Goal: Information Seeking & Learning: Learn about a topic

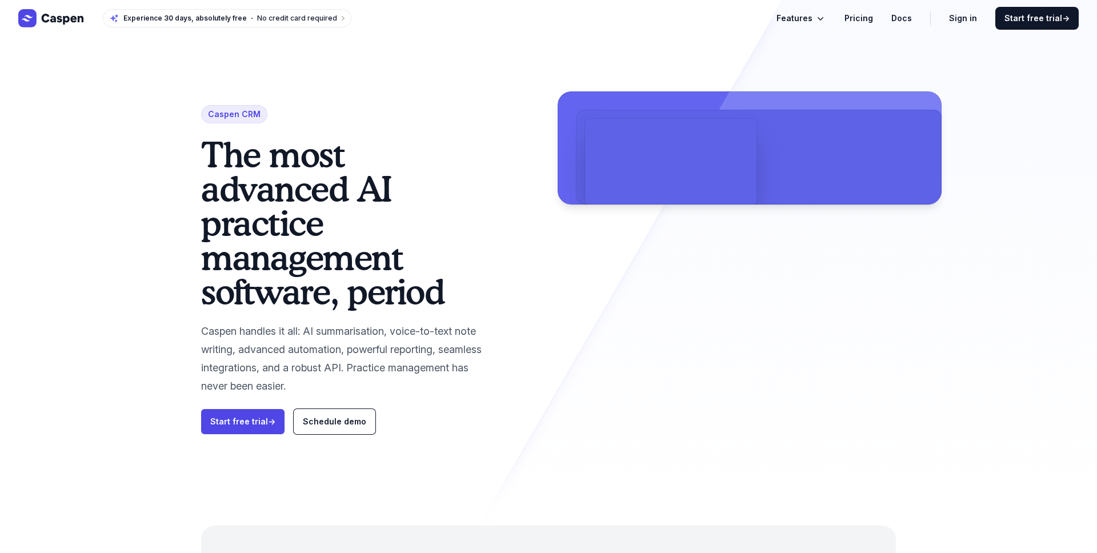
click at [824, 18] on icon "Global" at bounding box center [821, 18] width 6 height 3
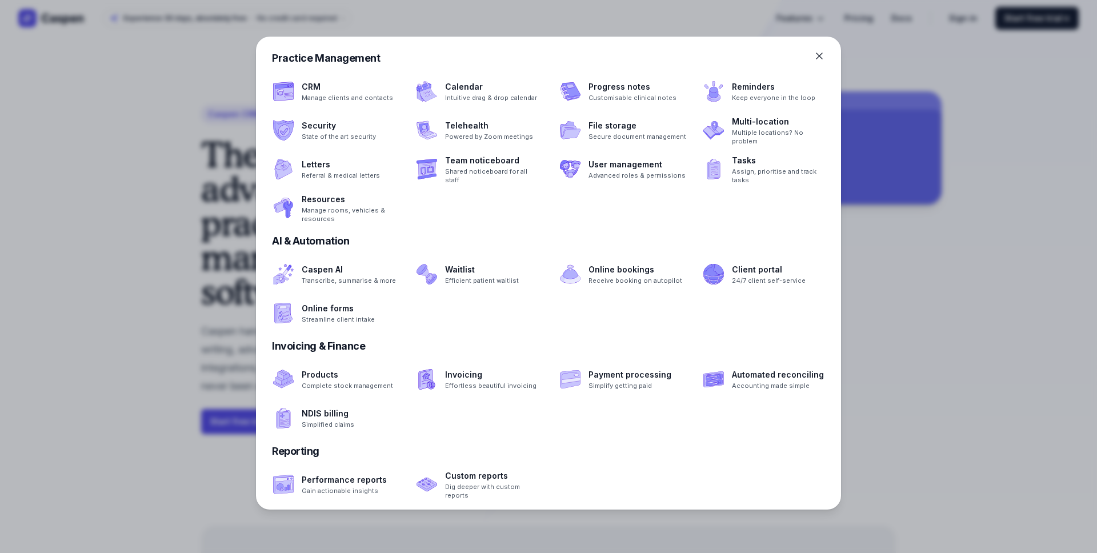
scroll to position [226, 0]
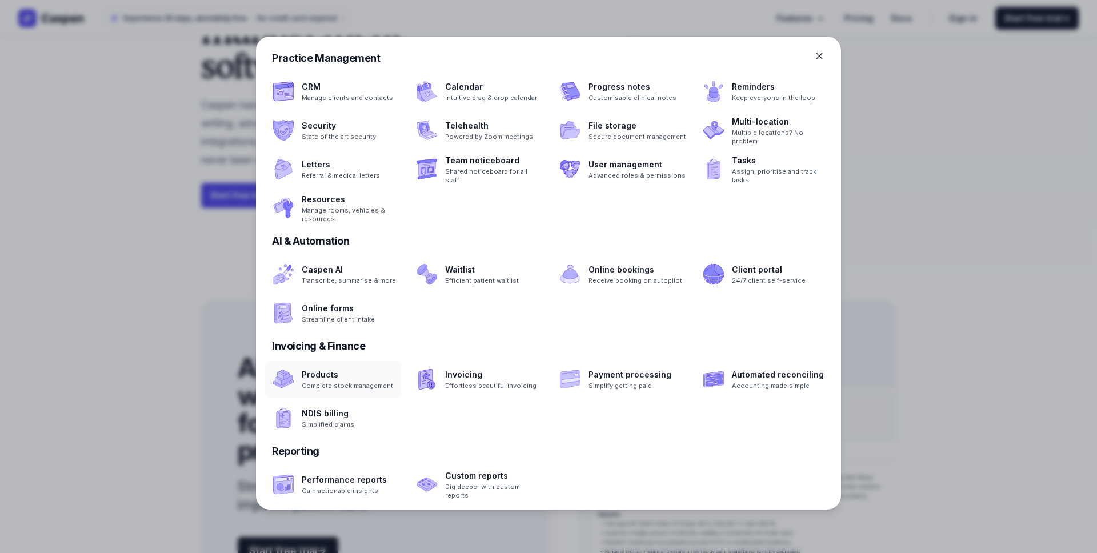
click at [360, 388] on span at bounding box center [333, 379] width 137 height 37
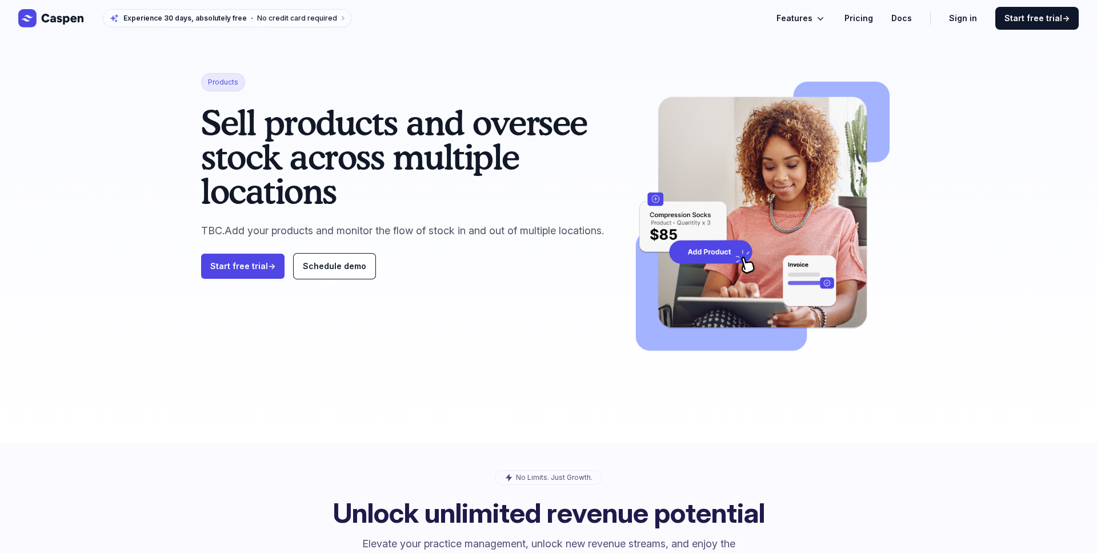
drag, startPoint x: 208, startPoint y: 126, endPoint x: 412, endPoint y: 199, distance: 216.8
click at [408, 200] on h1 "Sell products and oversee stock across multiple locations" at bounding box center [406, 156] width 410 height 103
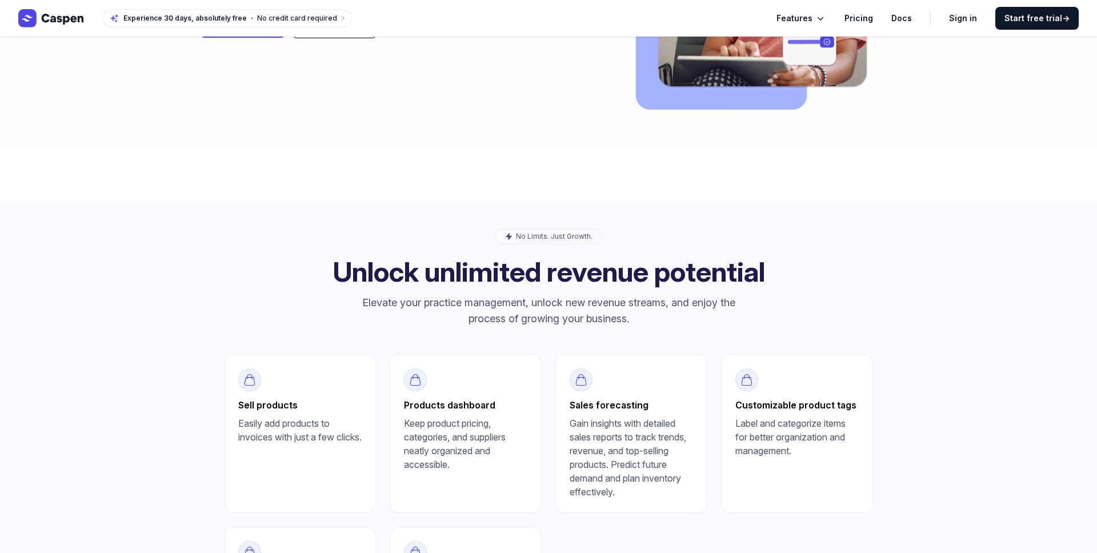
scroll to position [275, 0]
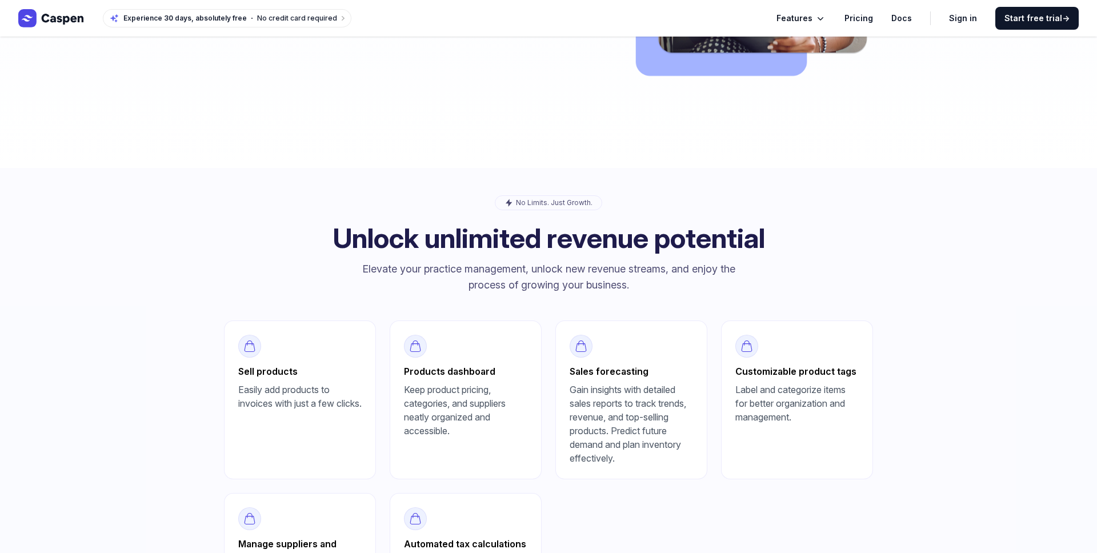
drag, startPoint x: 401, startPoint y: 372, endPoint x: 452, endPoint y: 448, distance: 91.1
click at [452, 448] on div "Products dashboard Keep product pricing, categories, and suppliers neatly organ…" at bounding box center [466, 400] width 152 height 159
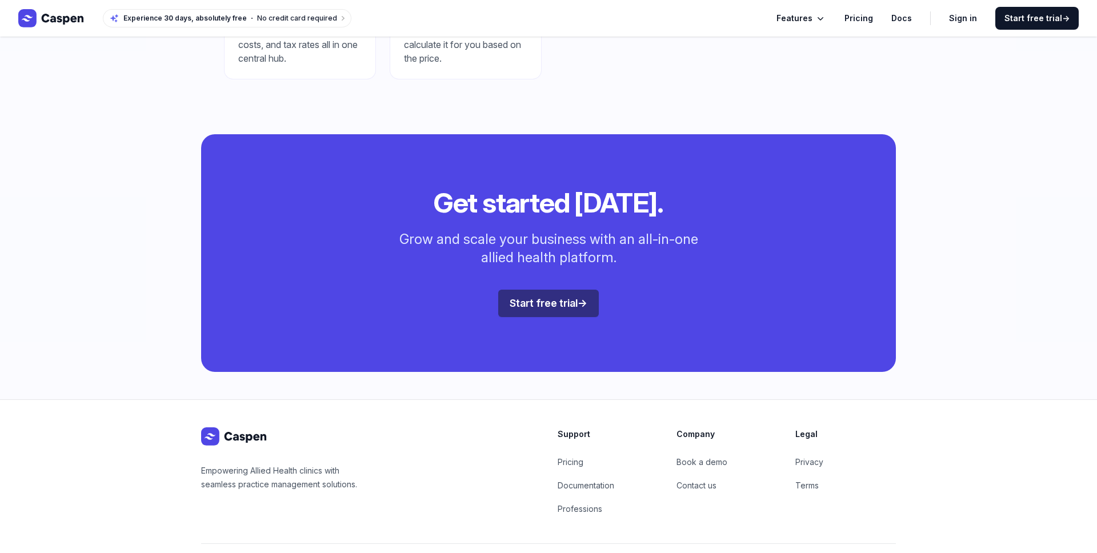
scroll to position [859, 0]
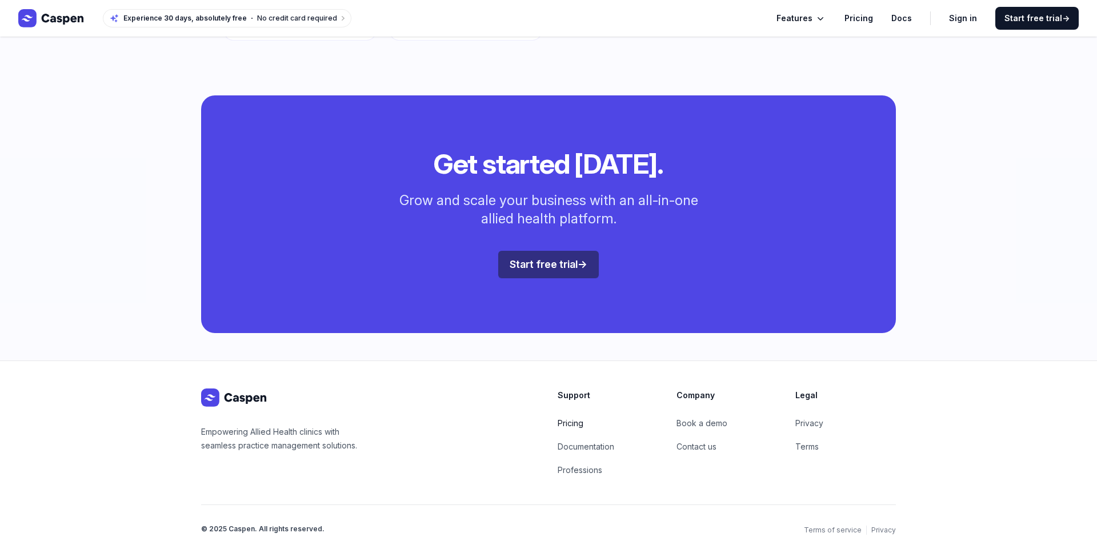
click at [559, 421] on link "Pricing" at bounding box center [571, 423] width 26 height 10
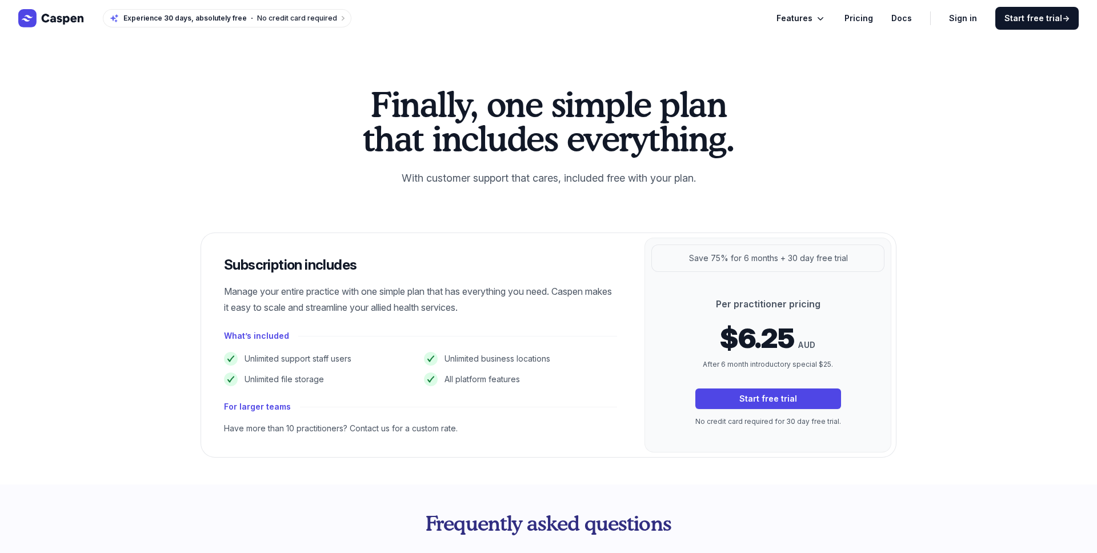
click at [23, 10] on rect "Global" at bounding box center [27, 18] width 18 height 18
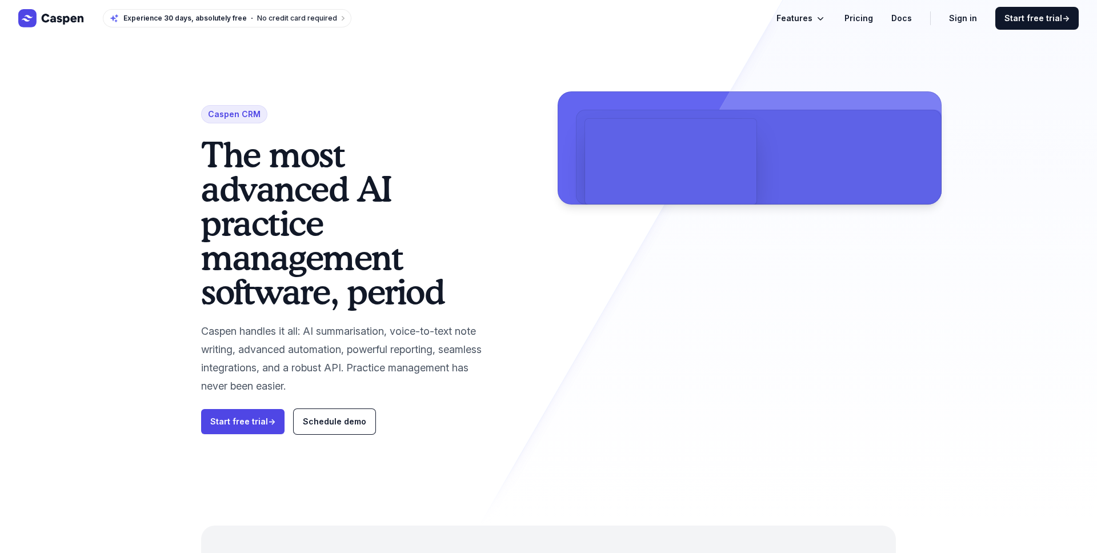
click at [825, 17] on icon "Global" at bounding box center [820, 18] width 11 height 11
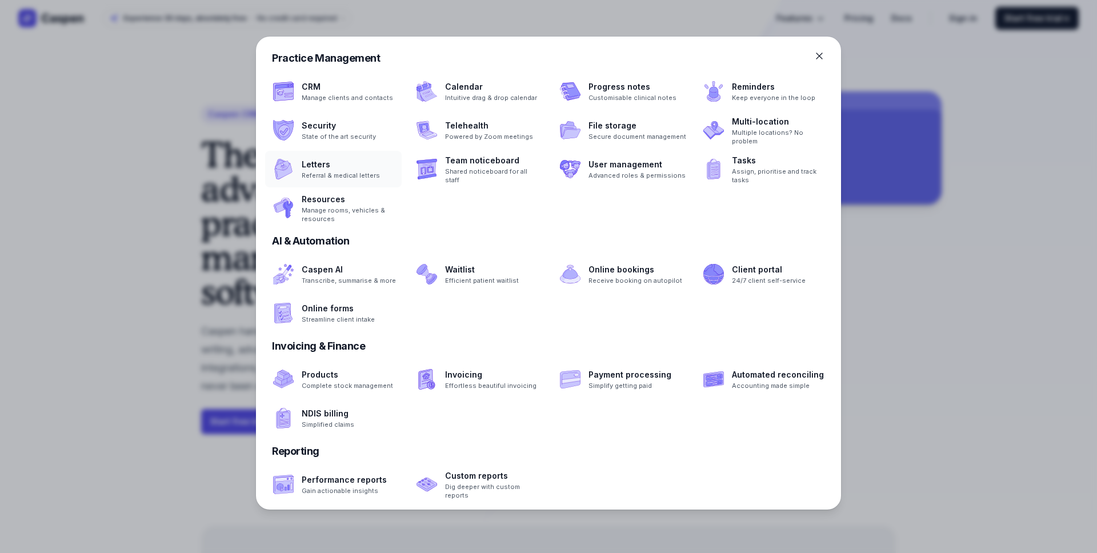
click at [367, 178] on span at bounding box center [333, 169] width 137 height 37
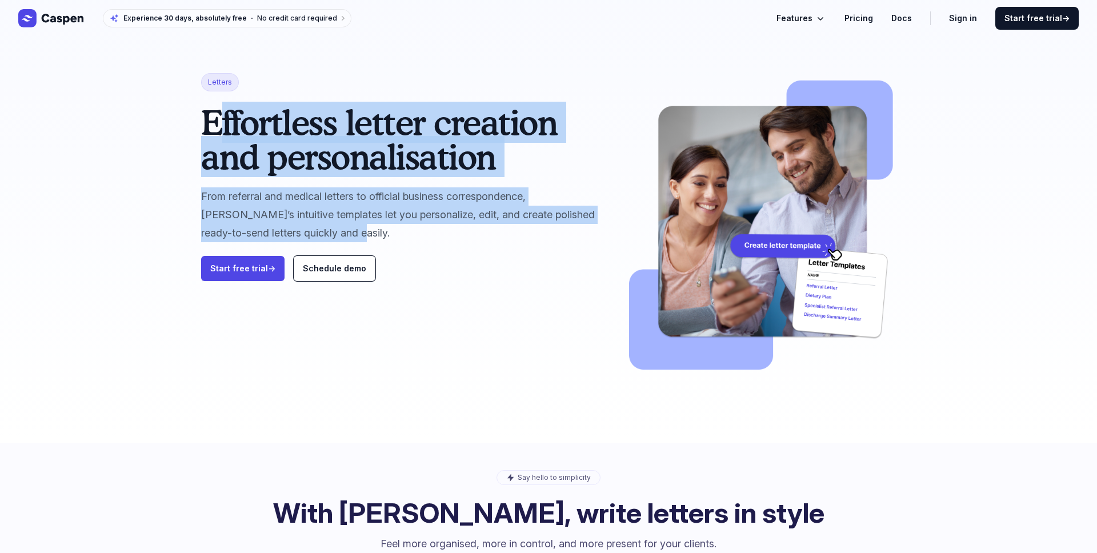
drag, startPoint x: 634, startPoint y: 135, endPoint x: 301, endPoint y: 237, distance: 348.4
click at [301, 237] on div "Letters Effortless letter creation and personalisation From referral and medica…" at bounding box center [548, 221] width 1097 height 443
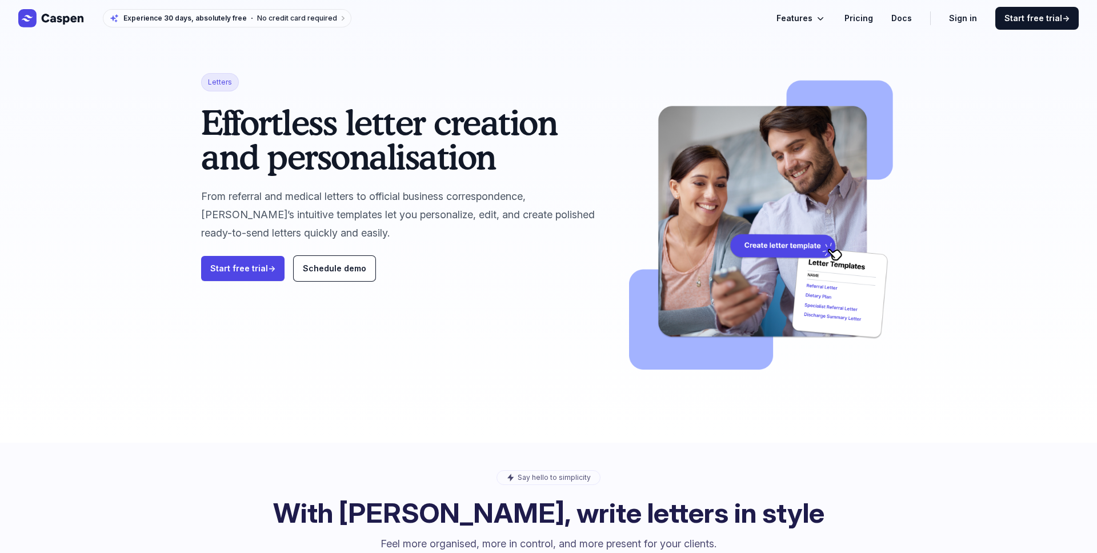
click at [323, 235] on p "From referral and medical letters to official business correspondence, Caspen’s…" at bounding box center [406, 214] width 410 height 55
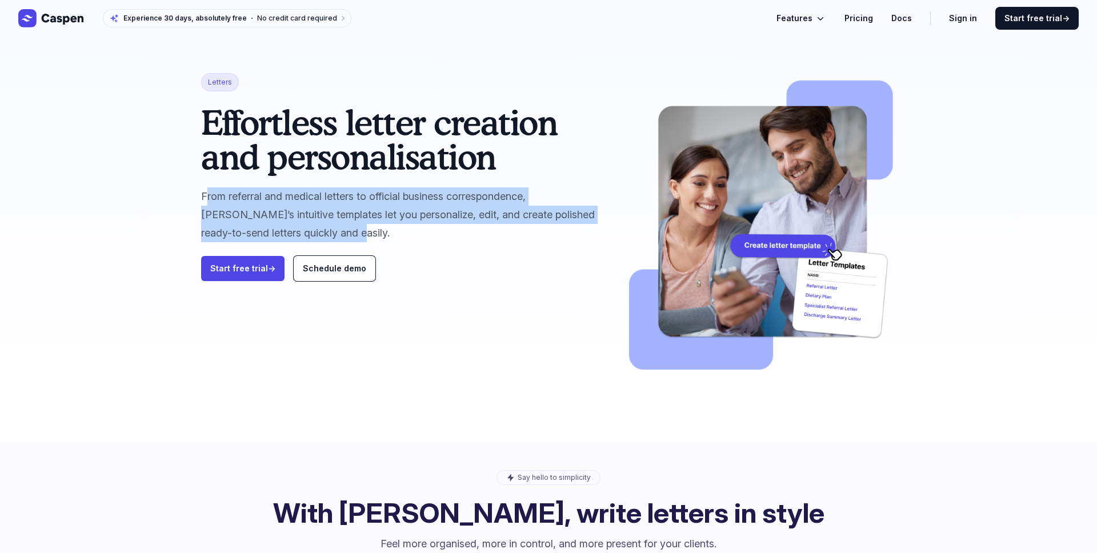
drag, startPoint x: 311, startPoint y: 232, endPoint x: 201, endPoint y: 202, distance: 114.4
click at [201, 202] on p "From referral and medical letters to official business correspondence, Caspen’s…" at bounding box center [406, 214] width 410 height 55
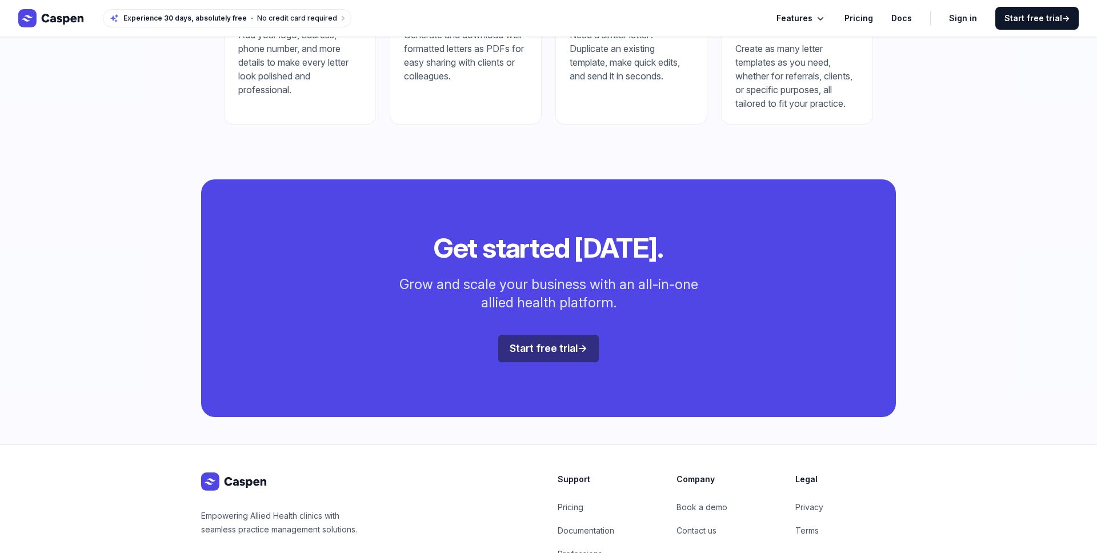
scroll to position [857, 0]
